Goal: Task Accomplishment & Management: Manage account settings

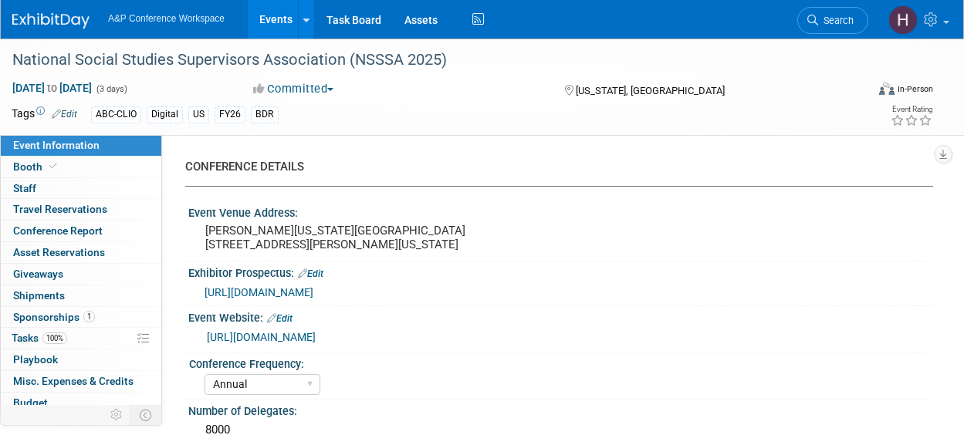
select select "Annual"
select select "Level 3"
select select "Sponsorship"
select select "Schools"
select select "Bloomsbury Digital Resources"
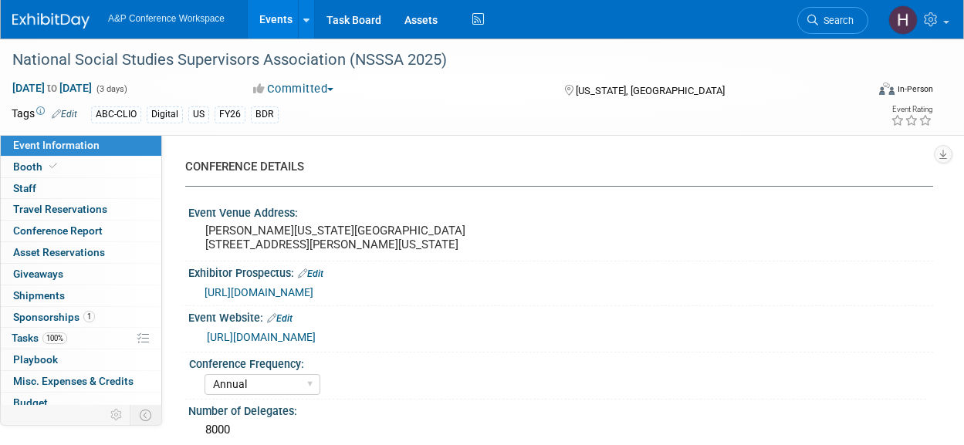
select select "[PERSON_NAME]"
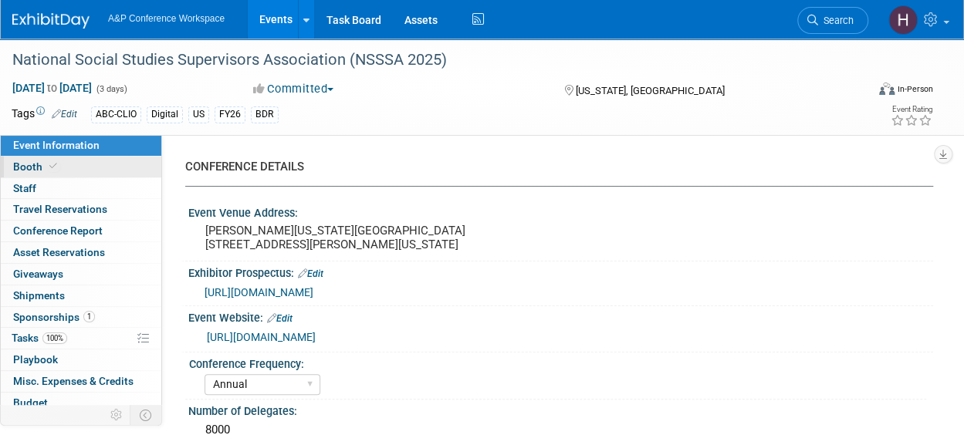
click at [79, 167] on link "Booth" at bounding box center [81, 167] width 160 height 21
select select "CLDC - Digital/BDR"
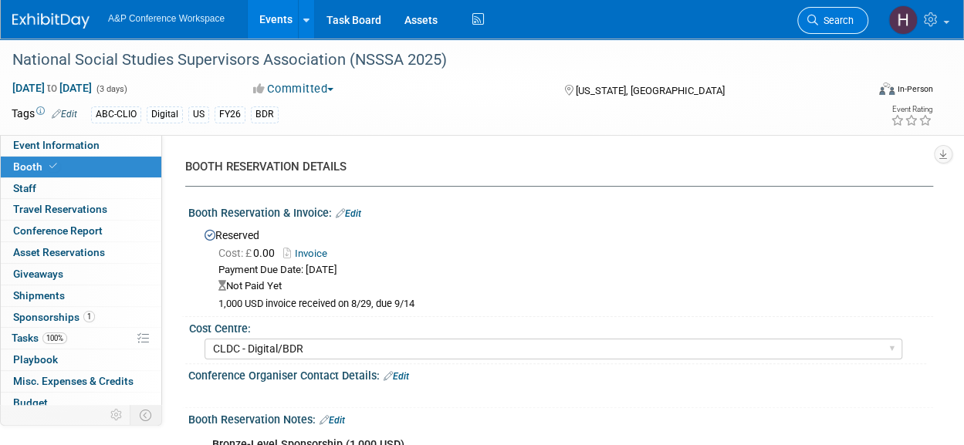
click at [815, 12] on link "Search" at bounding box center [832, 20] width 71 height 27
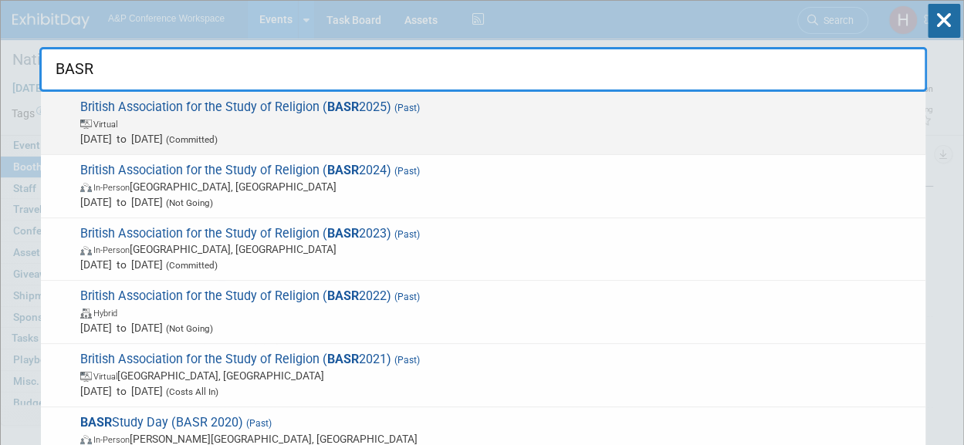
type input "BASR"
click at [679, 126] on span "Virtual" at bounding box center [498, 123] width 837 height 15
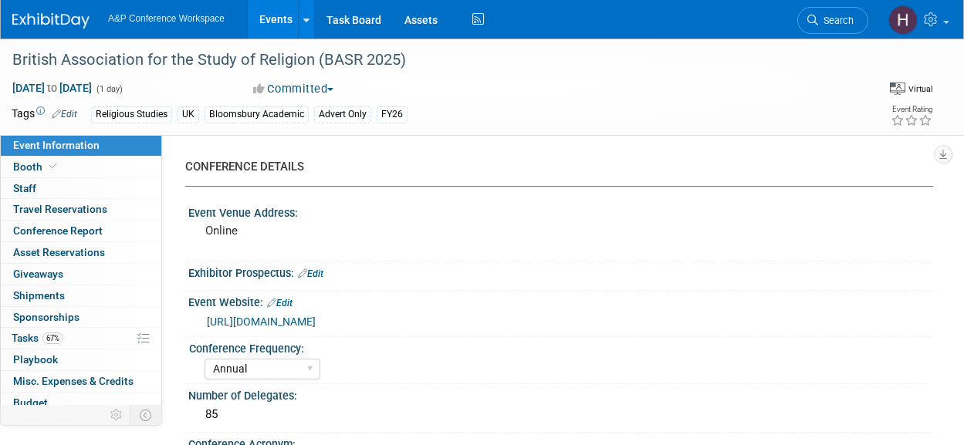
select select "Annual"
select select "Level 3"
select select "Program Advert"
select select "Religious Studies"
select select "Bloomsbury Academic"
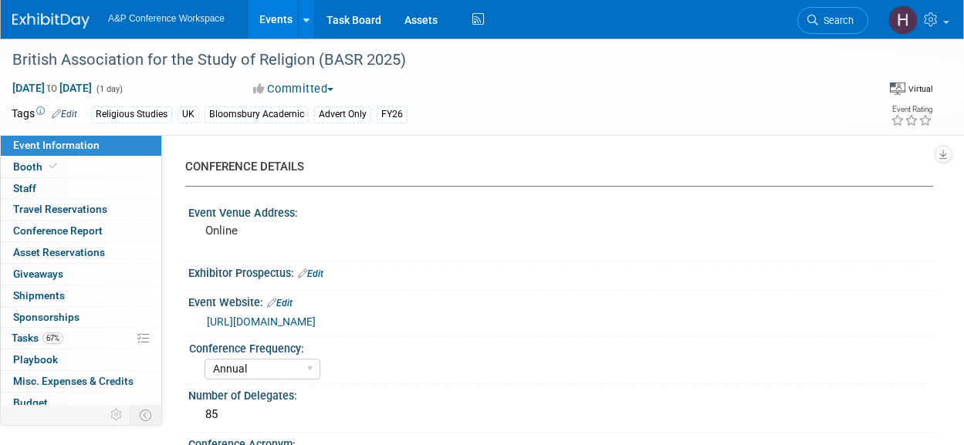
select select "[PERSON_NAME]"
select select "Networking/Commissioning"
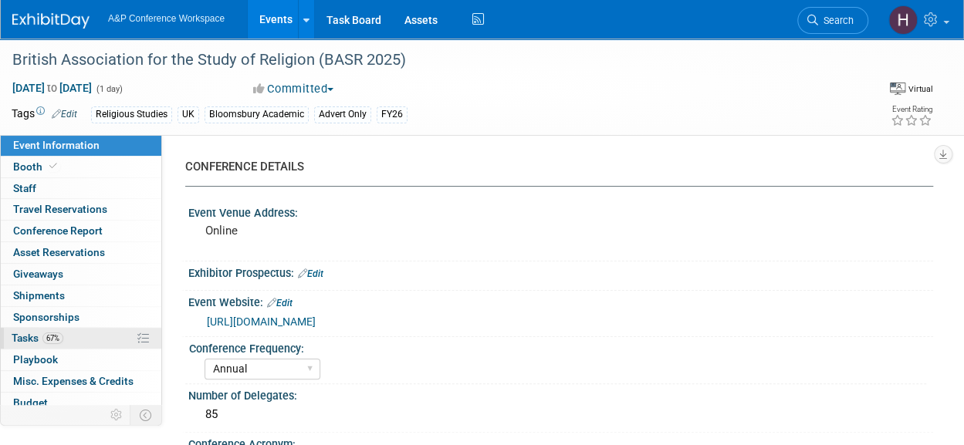
click at [25, 339] on span "Tasks 67%" at bounding box center [38, 338] width 52 height 12
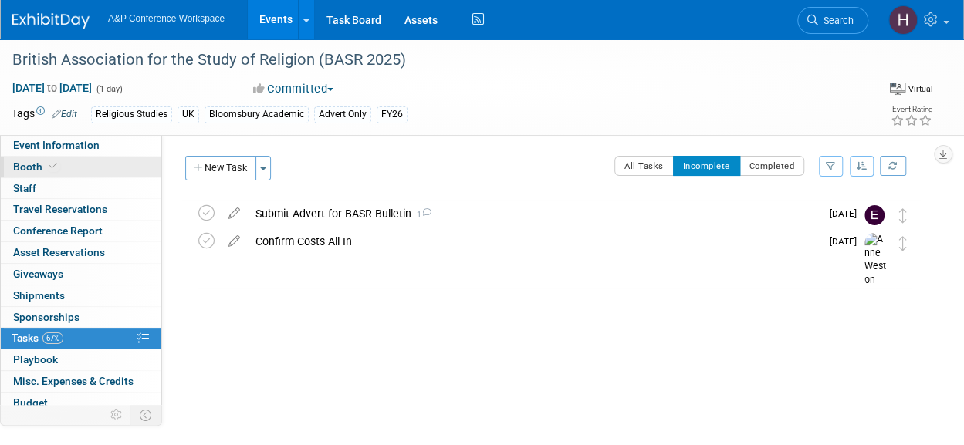
click at [34, 161] on span "Booth" at bounding box center [36, 166] width 47 height 12
select select "COBA"
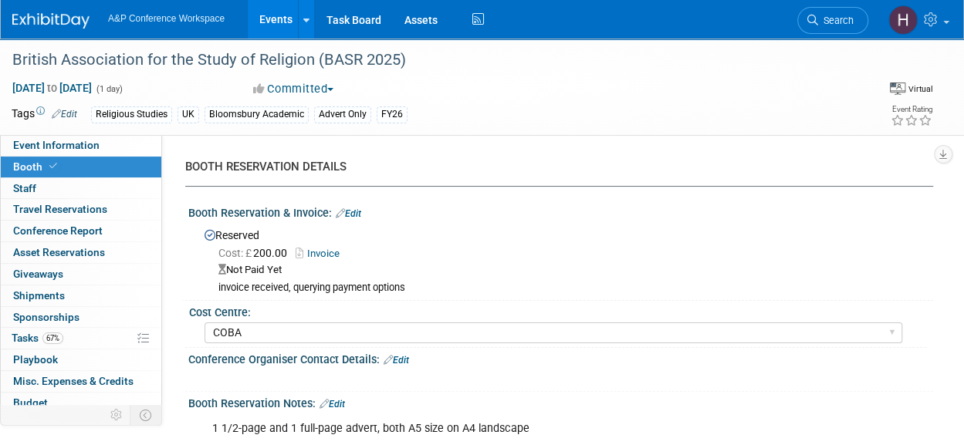
scroll to position [21, 0]
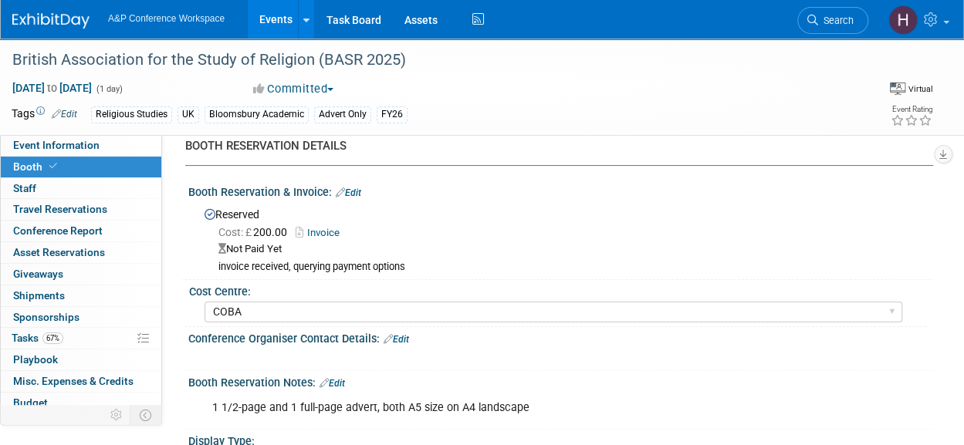
click at [356, 191] on link "Edit" at bounding box center [348, 193] width 25 height 11
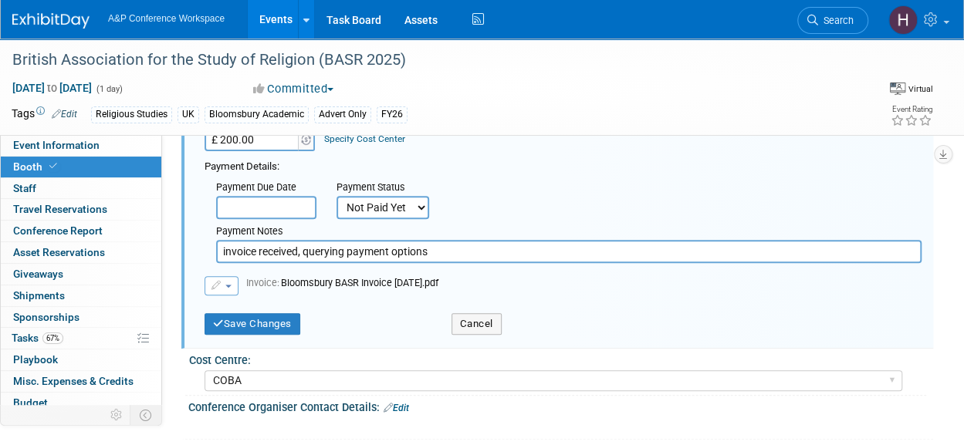
scroll to position [173, 0]
click at [219, 328] on icon "submit" at bounding box center [218, 324] width 11 height 10
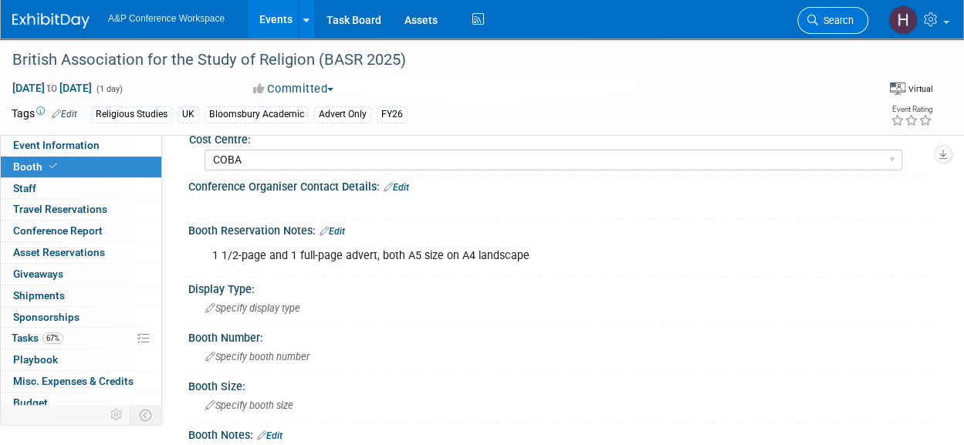
click at [827, 21] on span "Search" at bounding box center [835, 21] width 35 height 12
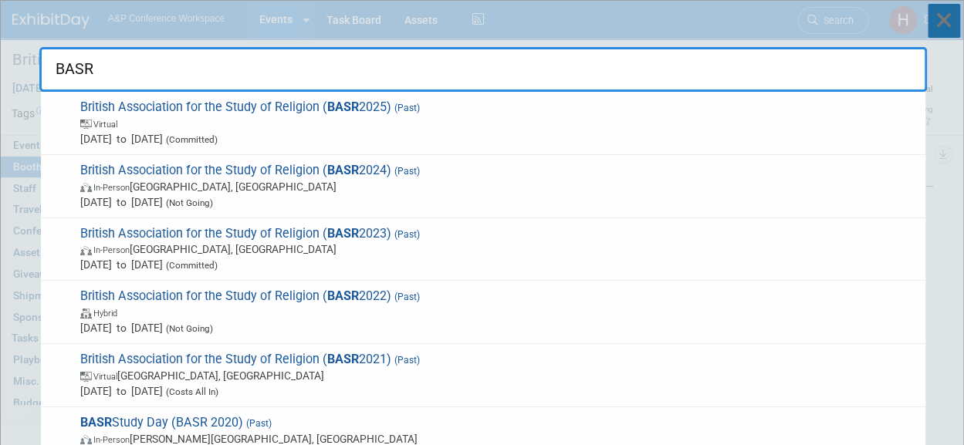
type input "BASR"
click at [945, 7] on icon at bounding box center [943, 21] width 32 height 34
